Goal: Task Accomplishment & Management: Complete application form

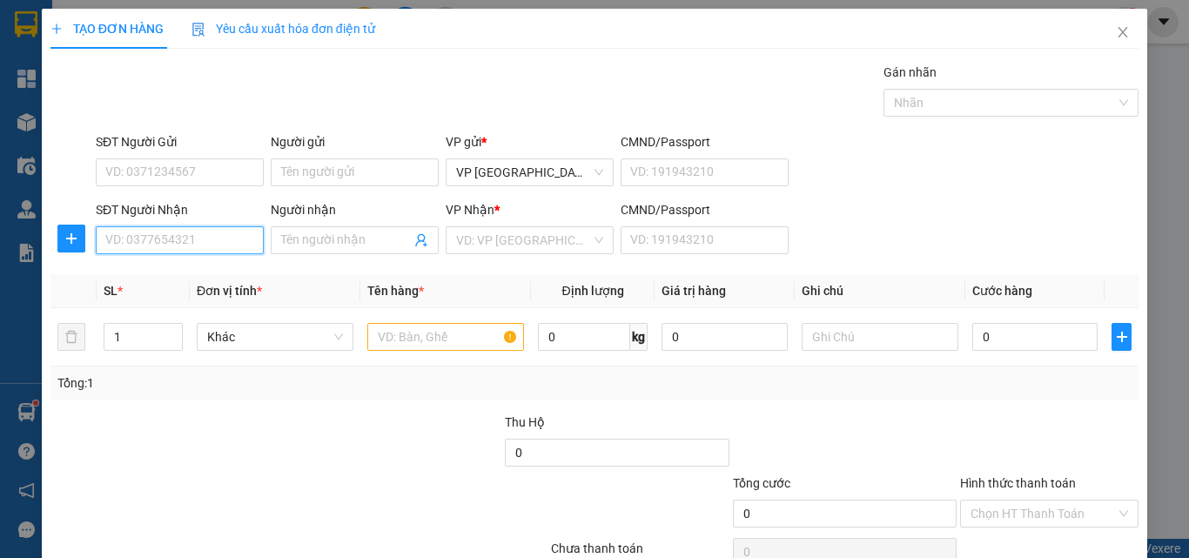
click at [173, 231] on input "SĐT Người Nhận" at bounding box center [180, 240] width 168 height 28
click at [173, 245] on input "SĐT Người Nhận" at bounding box center [180, 240] width 168 height 28
type input "0916221012"
click at [204, 251] on input "0916221012" at bounding box center [180, 240] width 168 height 28
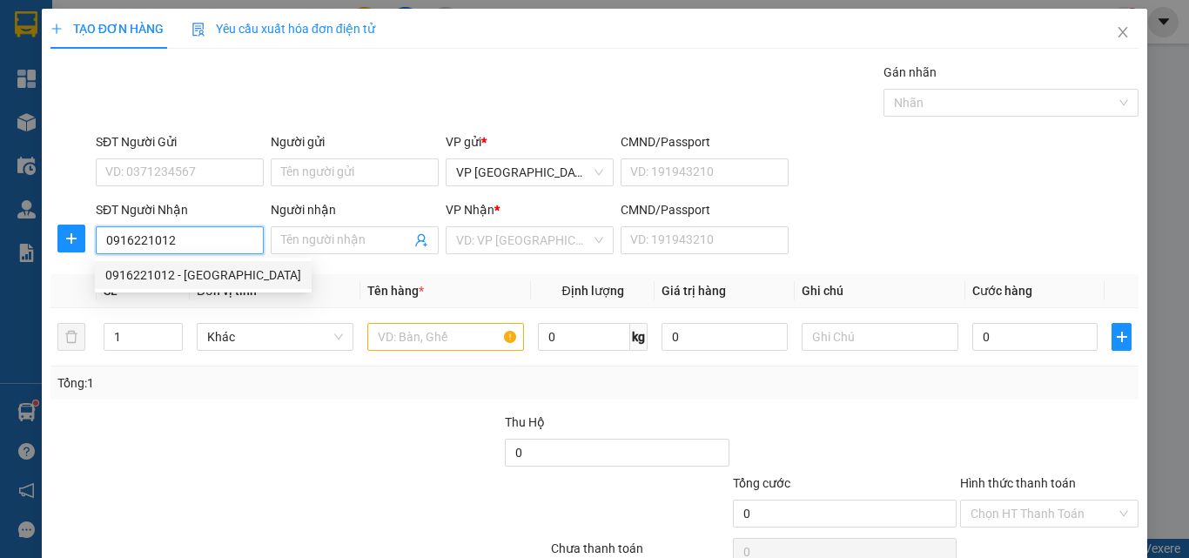
click at [190, 273] on div "0916221012 - [GEOGRAPHIC_DATA]" at bounding box center [203, 274] width 196 height 19
type input "[PERSON_NAME]"
type input "150.000"
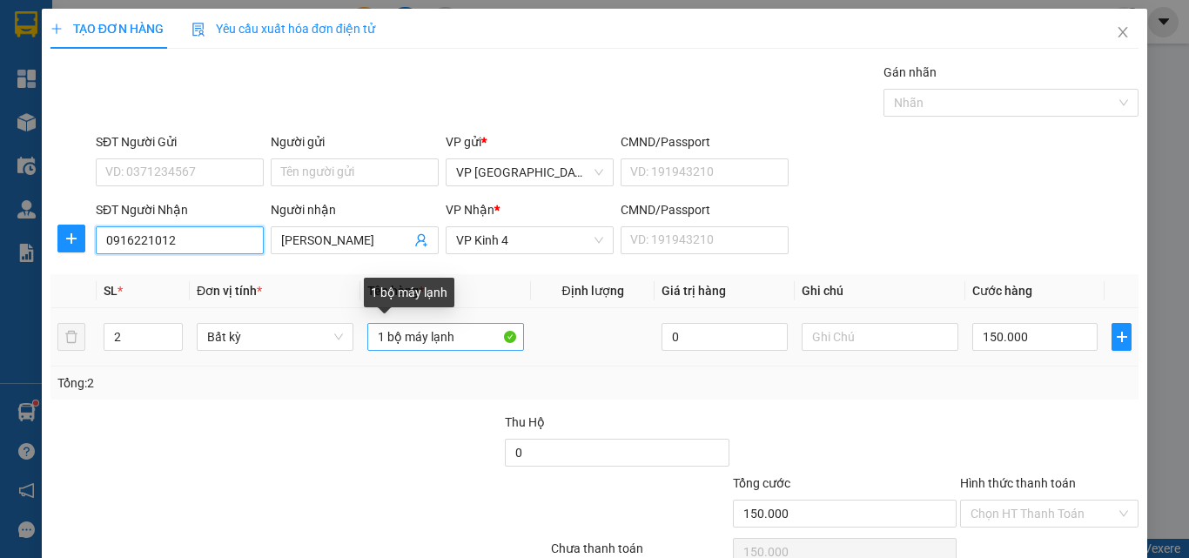
type input "0916221012"
click at [459, 334] on input "1 bộ máy lạnh" at bounding box center [445, 337] width 157 height 28
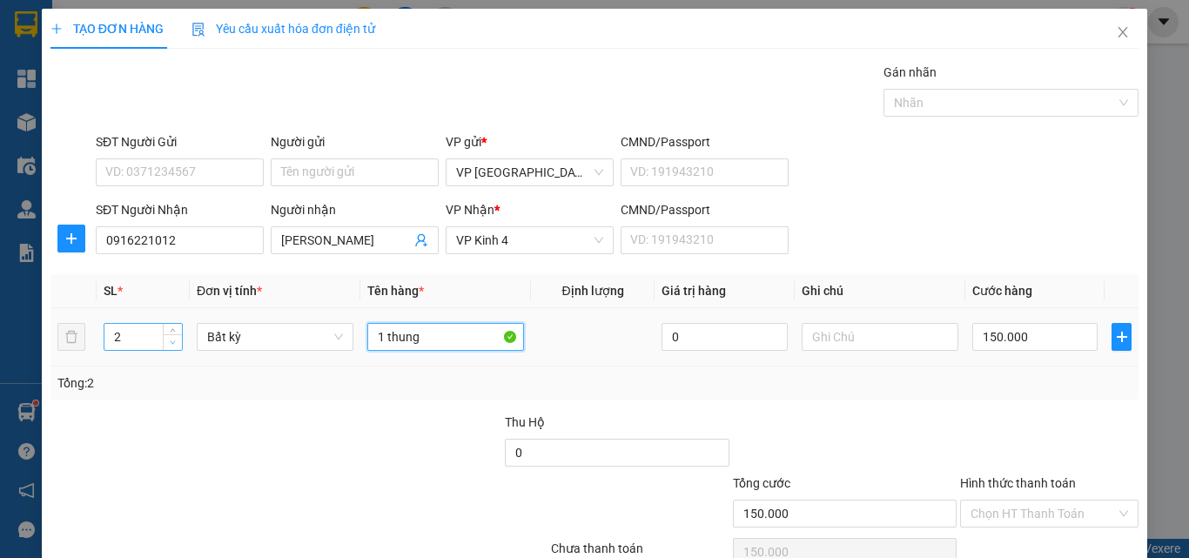
type input "1 thung"
type input "1"
click at [164, 346] on span "Decrease Value" at bounding box center [172, 342] width 19 height 16
click at [1003, 333] on input "150.000" at bounding box center [1034, 337] width 125 height 28
type input "0"
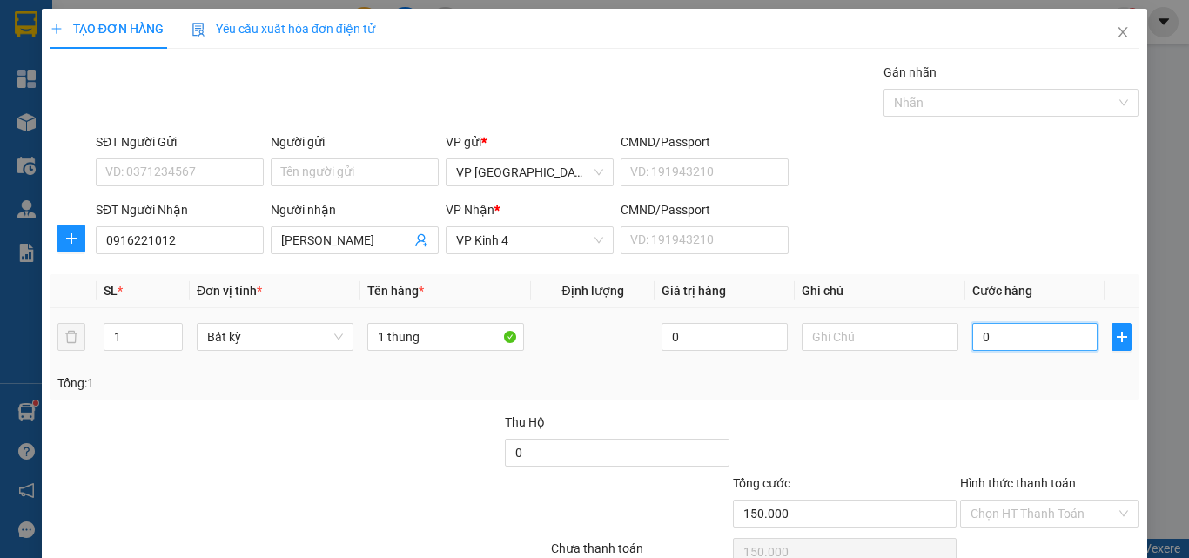
type input "4"
type input "04"
type input "40"
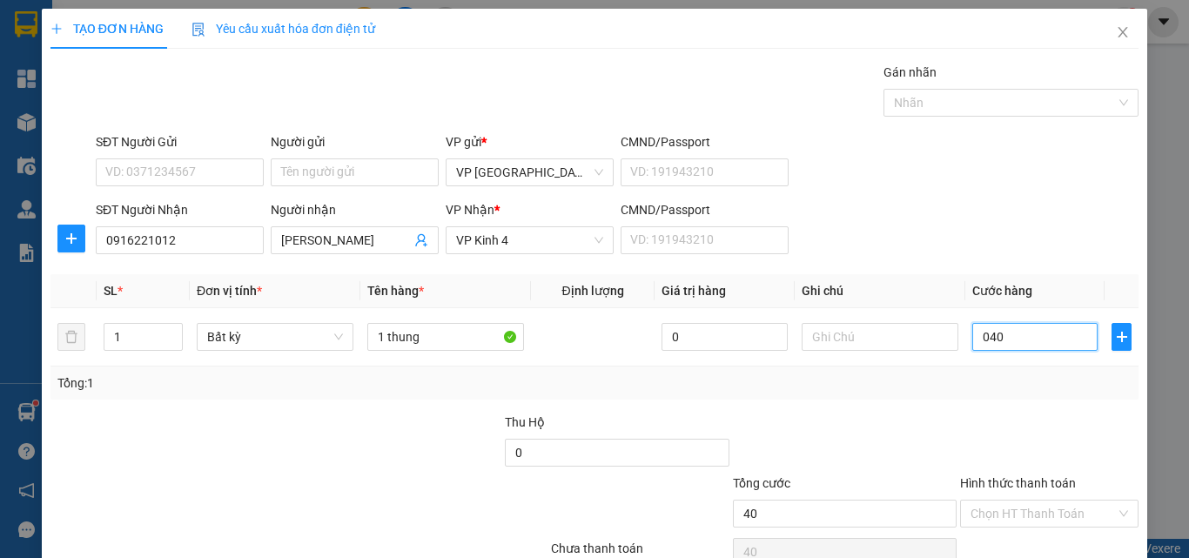
type input "040"
type input "40.000"
click at [983, 379] on div "Tổng: 1" at bounding box center [594, 382] width 1074 height 19
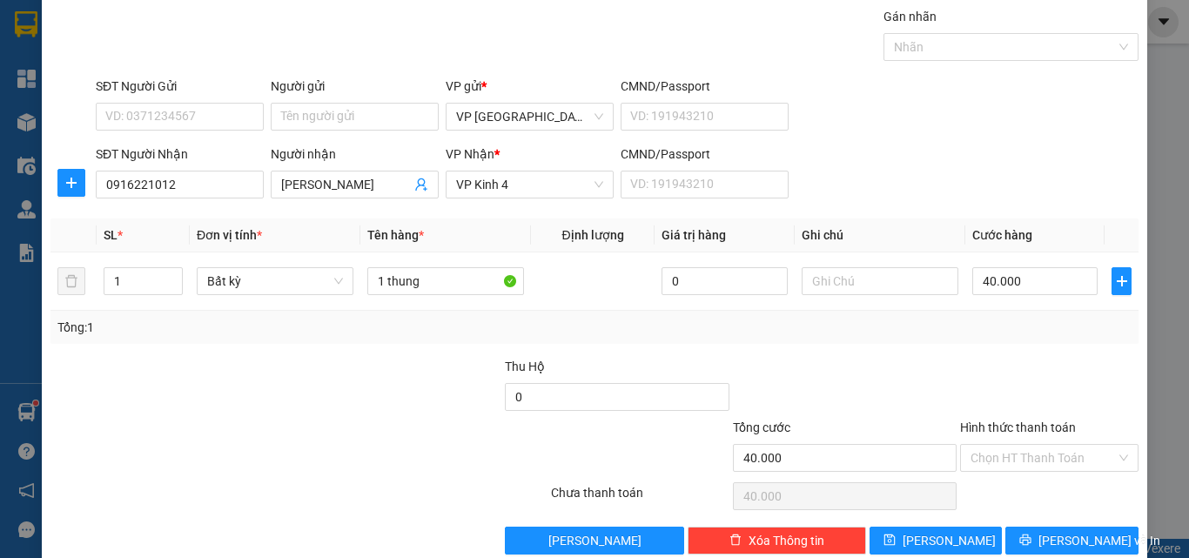
scroll to position [86, 0]
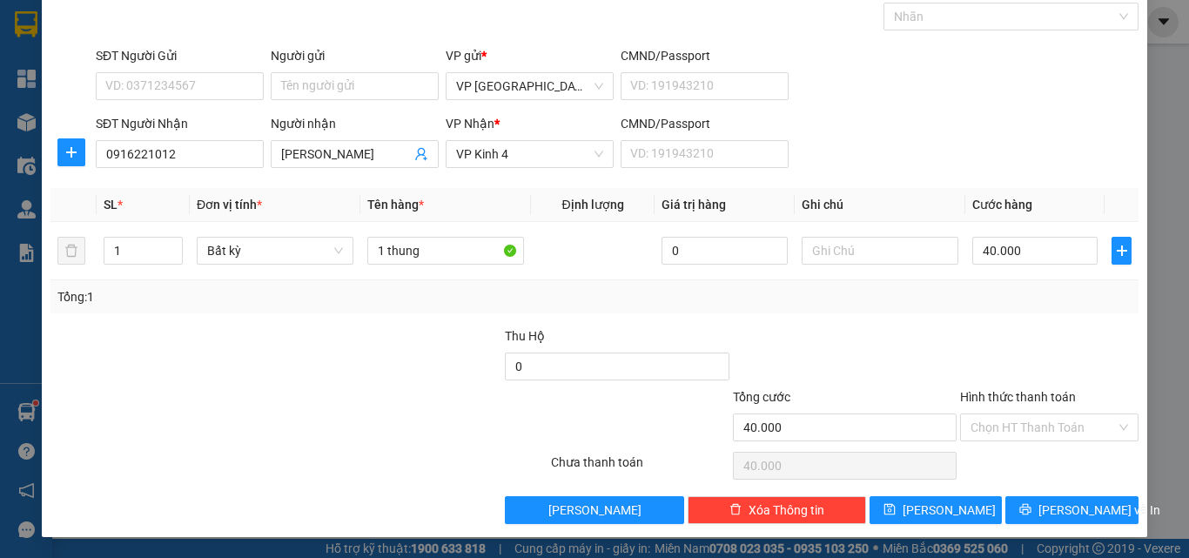
click at [1053, 492] on div "Transit Pickup Surcharge Ids Transit Deliver Surcharge Ids Transit Deliver Surc…" at bounding box center [594, 250] width 1088 height 547
click at [1055, 506] on span "[PERSON_NAME] và In" at bounding box center [1099, 509] width 122 height 19
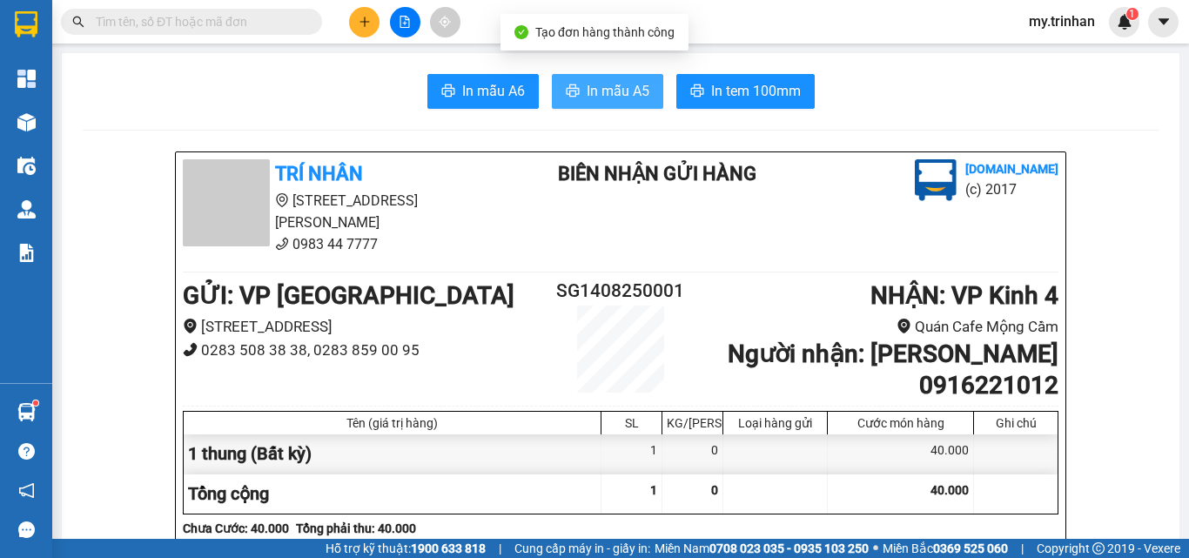
click at [606, 88] on span "In mẫu A5" at bounding box center [617, 91] width 63 height 22
